Goal: Check status: Check status

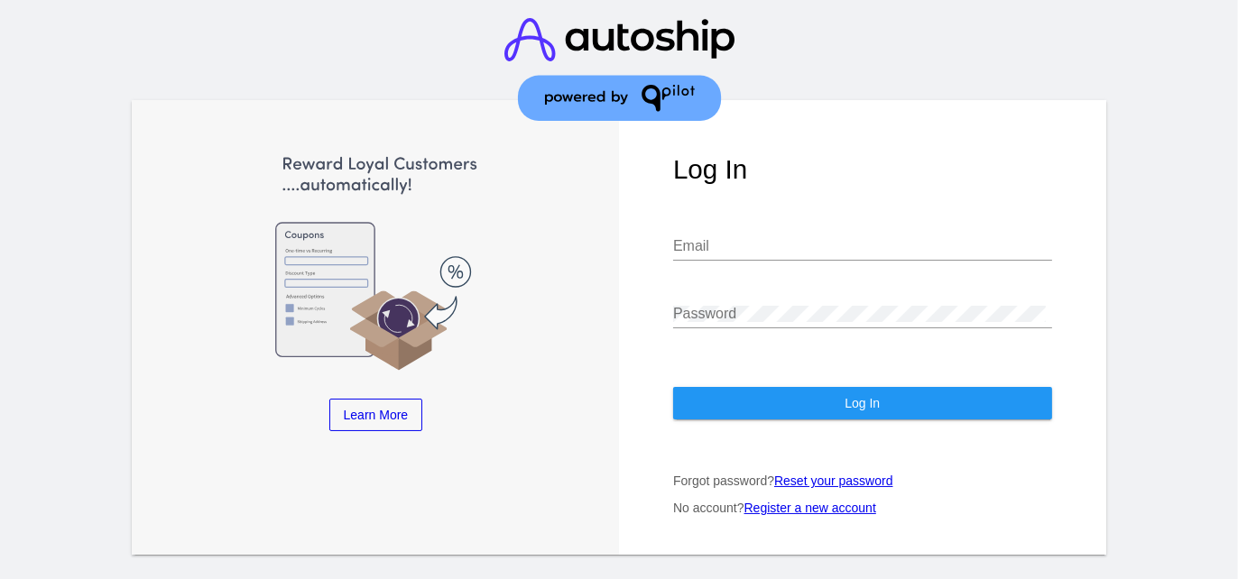
type input "[EMAIL_ADDRESS][DOMAIN_NAME]"
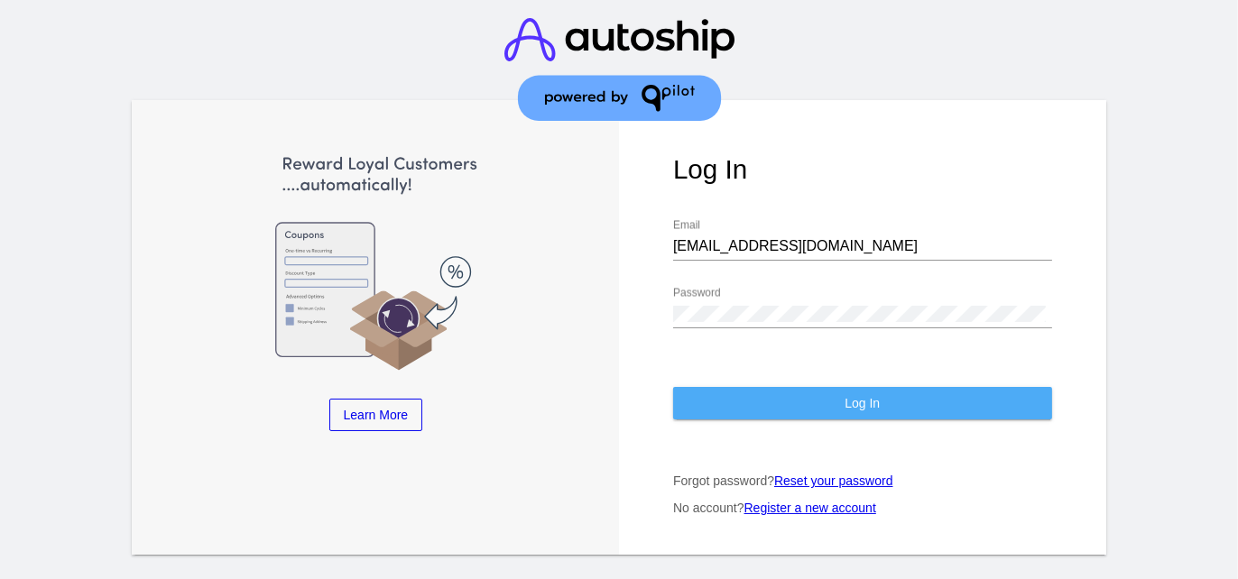
drag, startPoint x: 895, startPoint y: 382, endPoint x: 904, endPoint y: 379, distance: 9.4
click at [897, 387] on button "Log In" at bounding box center [862, 403] width 379 height 32
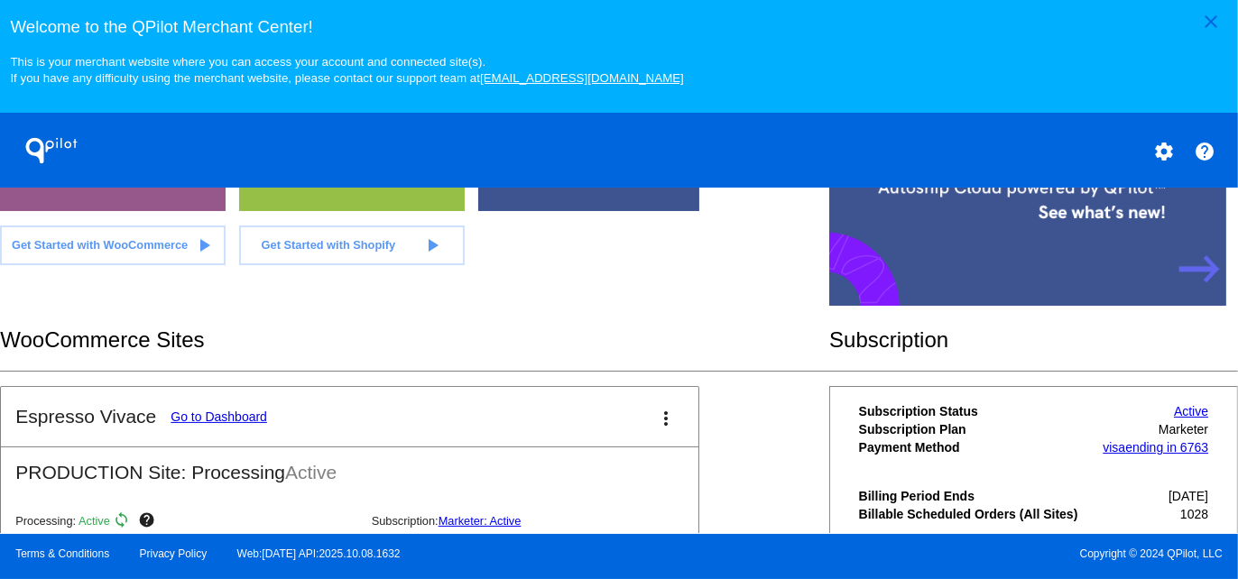
scroll to position [541, 0]
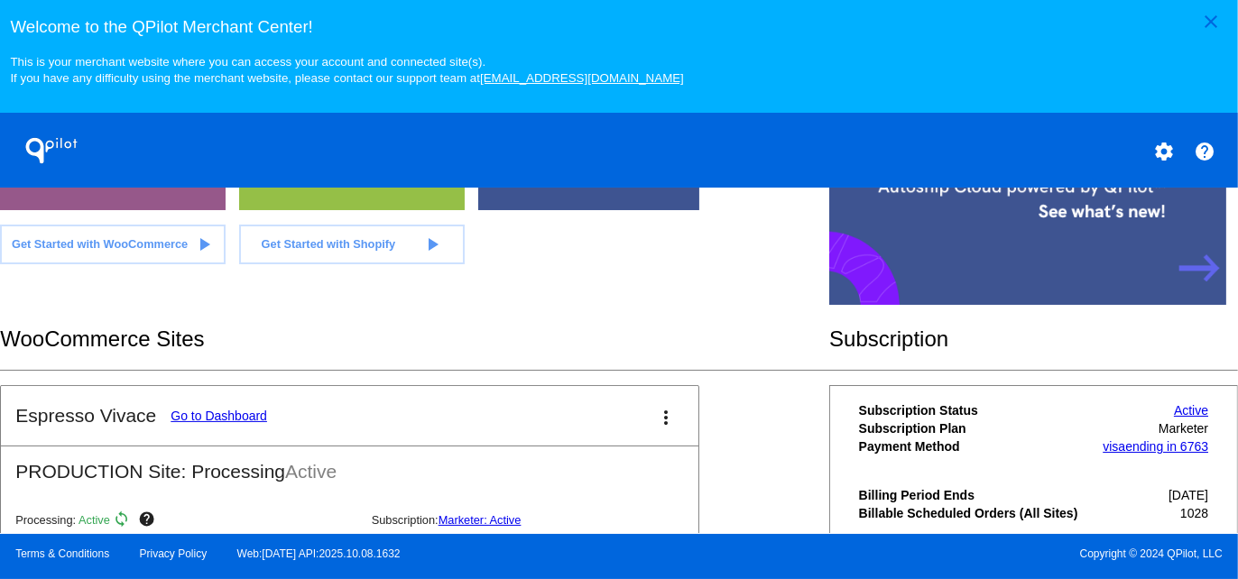
click at [191, 410] on link "Go to Dashboard" at bounding box center [219, 416] width 97 height 14
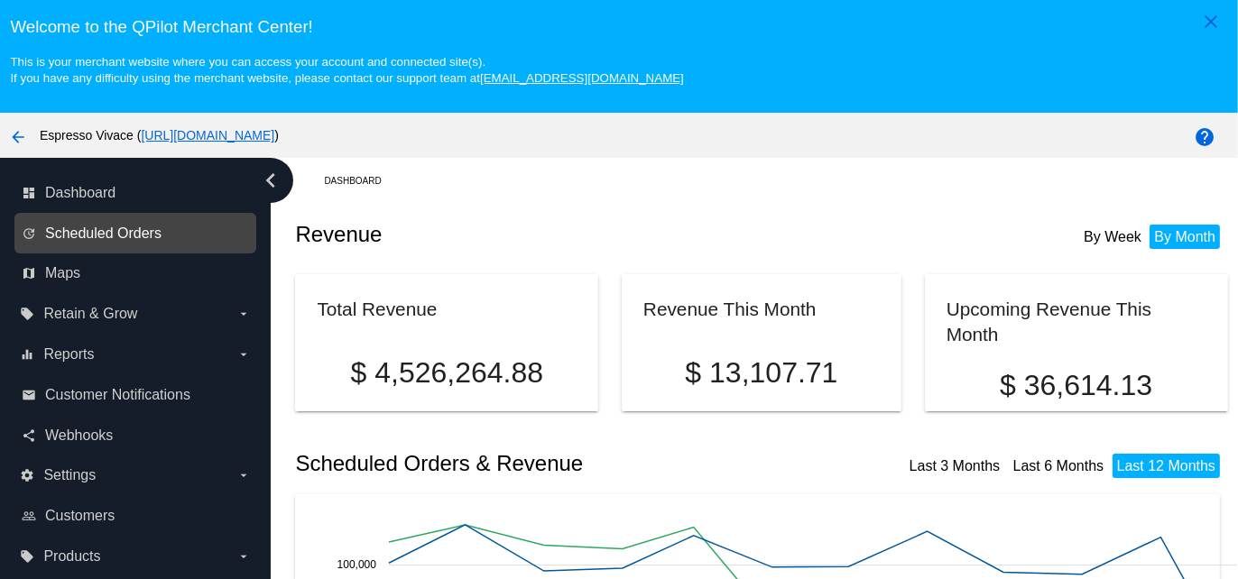
click at [130, 235] on span "Scheduled Orders" at bounding box center [103, 234] width 116 height 16
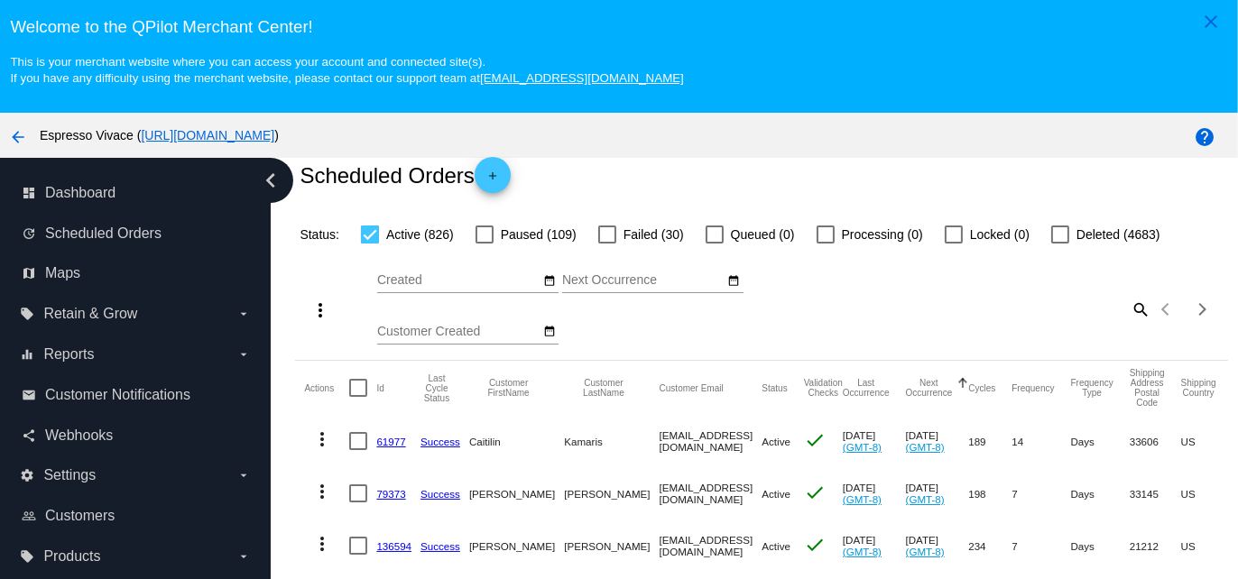
scroll to position [90, 0]
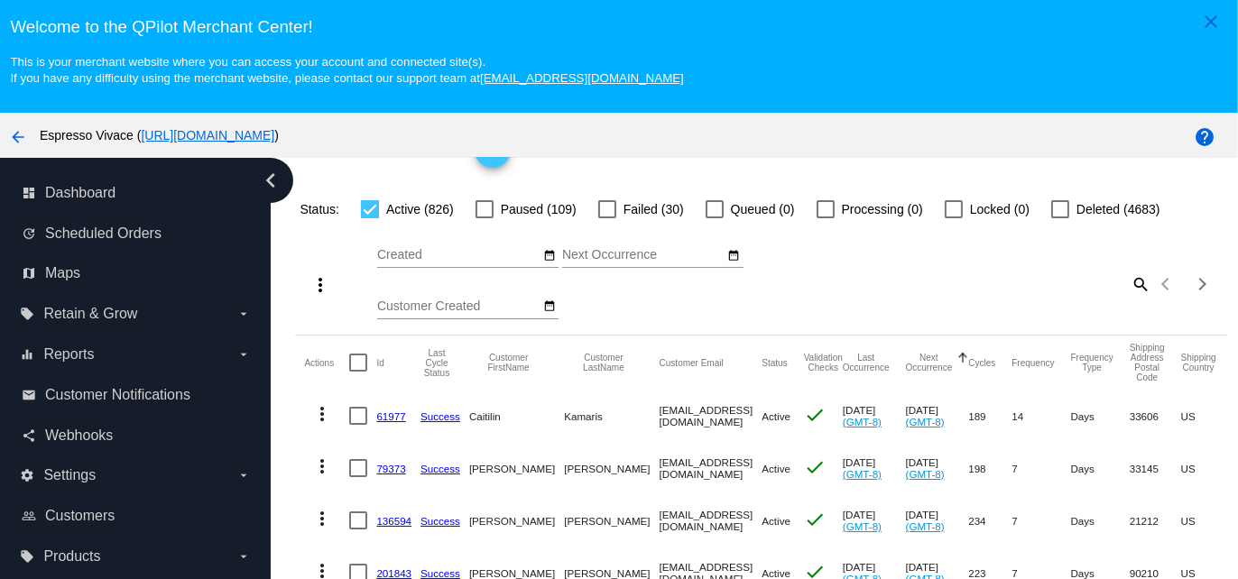
click at [274, 178] on icon "chevron_left" at bounding box center [270, 180] width 29 height 29
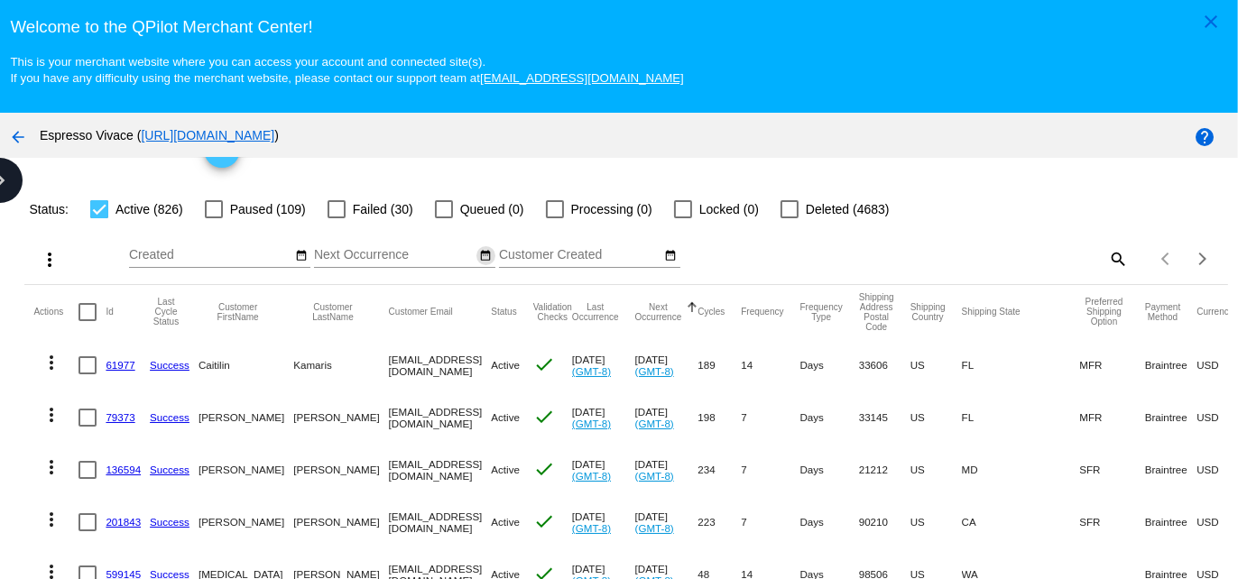
click at [480, 258] on mat-icon "date_range" at bounding box center [485, 256] width 13 height 14
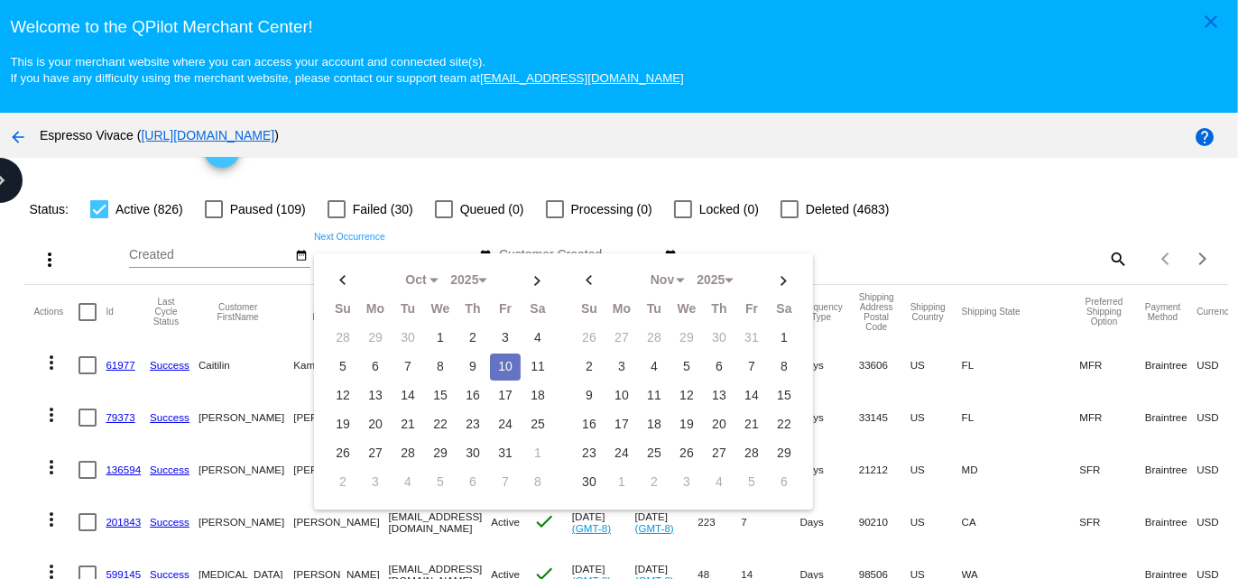
click at [499, 359] on td "10" at bounding box center [505, 367] width 31 height 27
click at [342, 394] on td "12" at bounding box center [342, 396] width 31 height 27
type input "[DATE] - [DATE]"
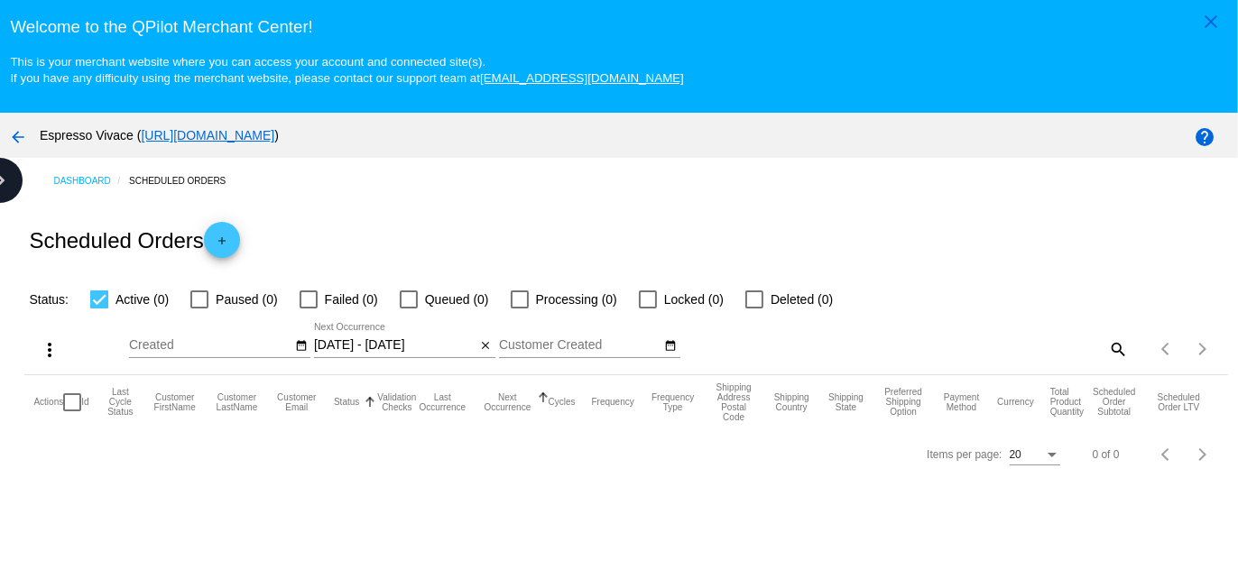
scroll to position [0, 0]
